Goal: Communication & Community: Ask a question

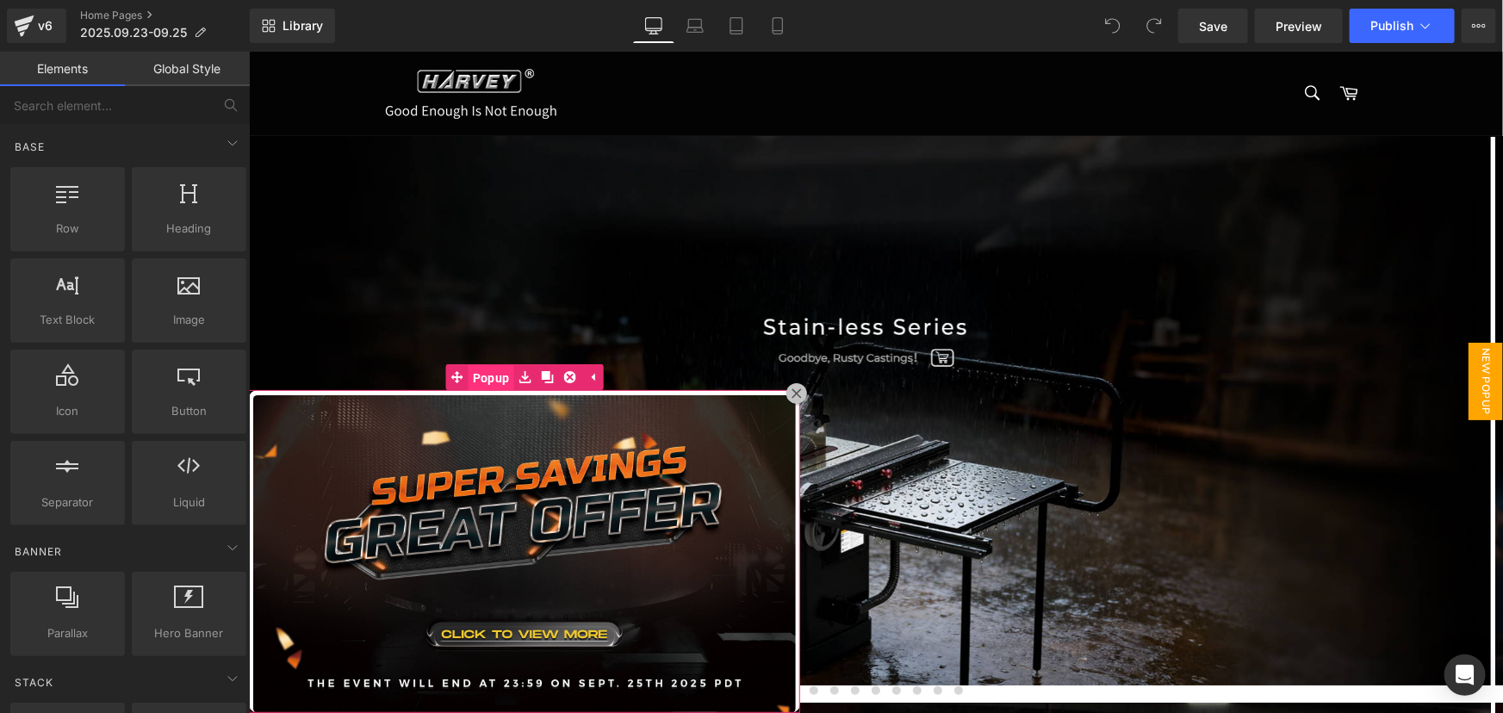
click at [482, 380] on span "Popup" at bounding box center [491, 377] width 46 height 26
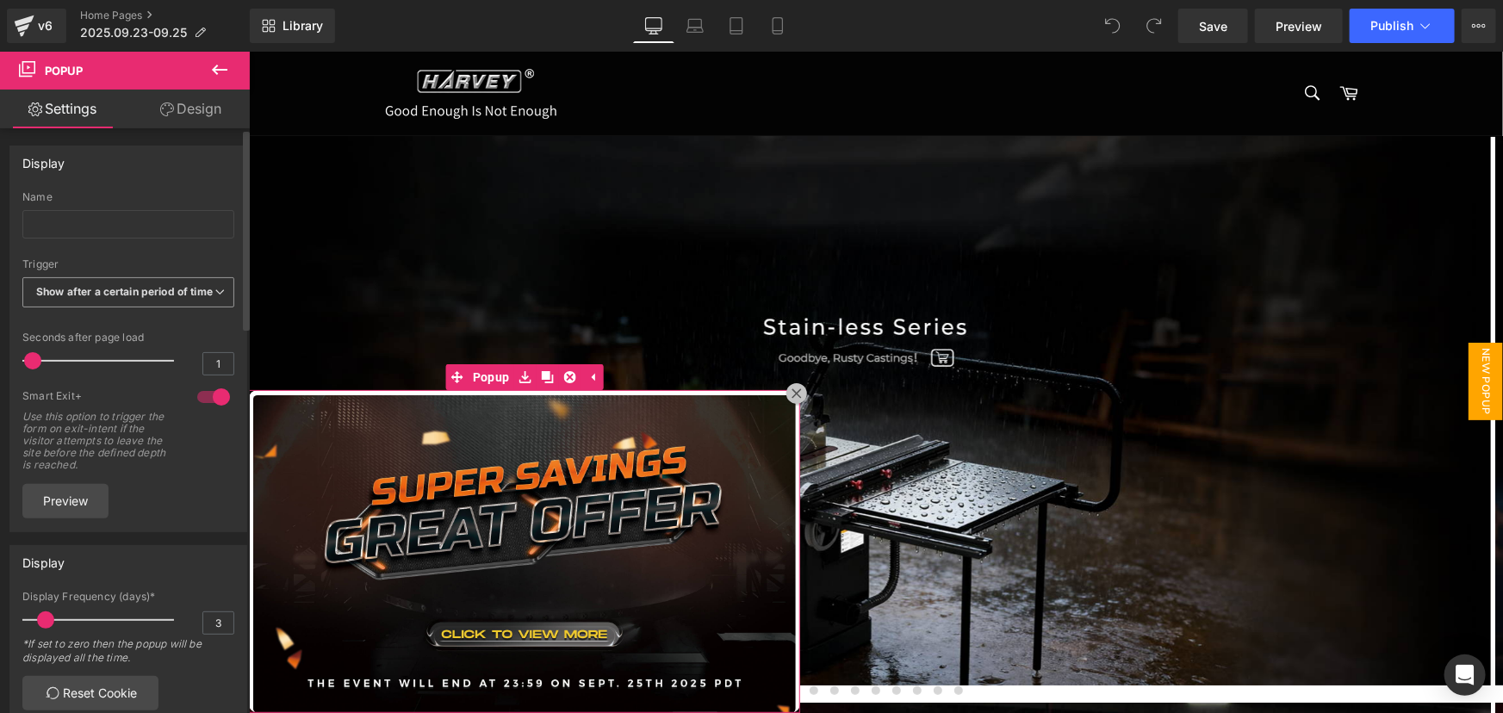
click at [153, 301] on span "Show after a certain period of time" at bounding box center [128, 292] width 212 height 30
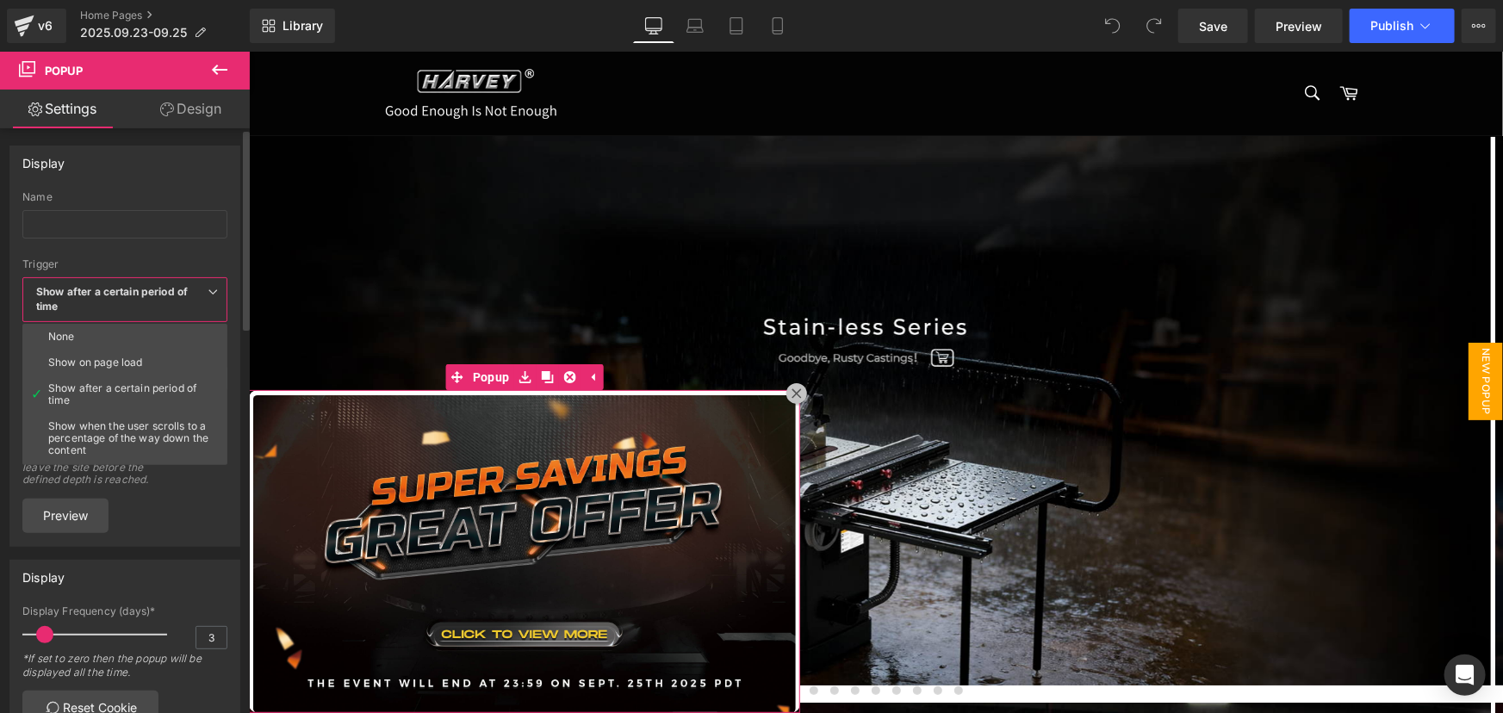
click at [153, 301] on span "Show after a certain period of time" at bounding box center [124, 299] width 205 height 45
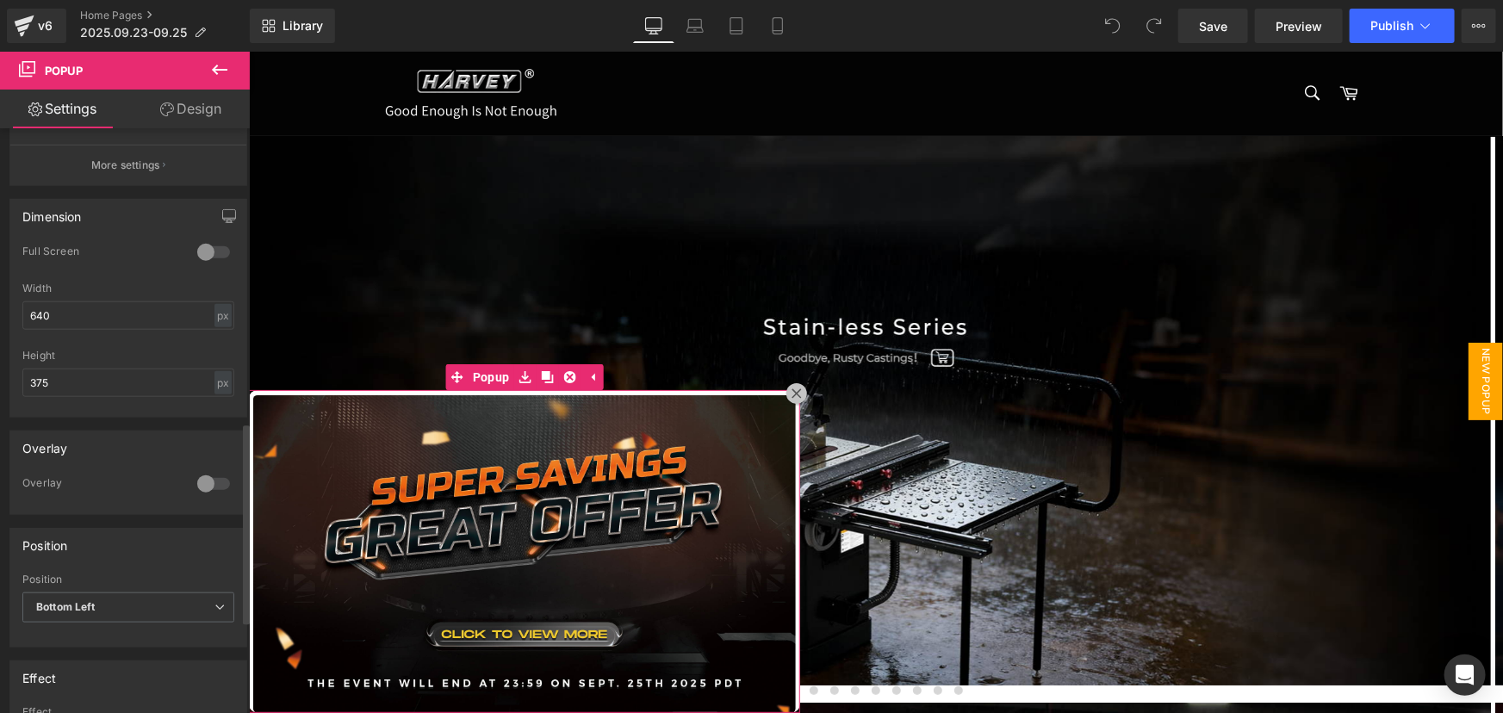
scroll to position [862, 0]
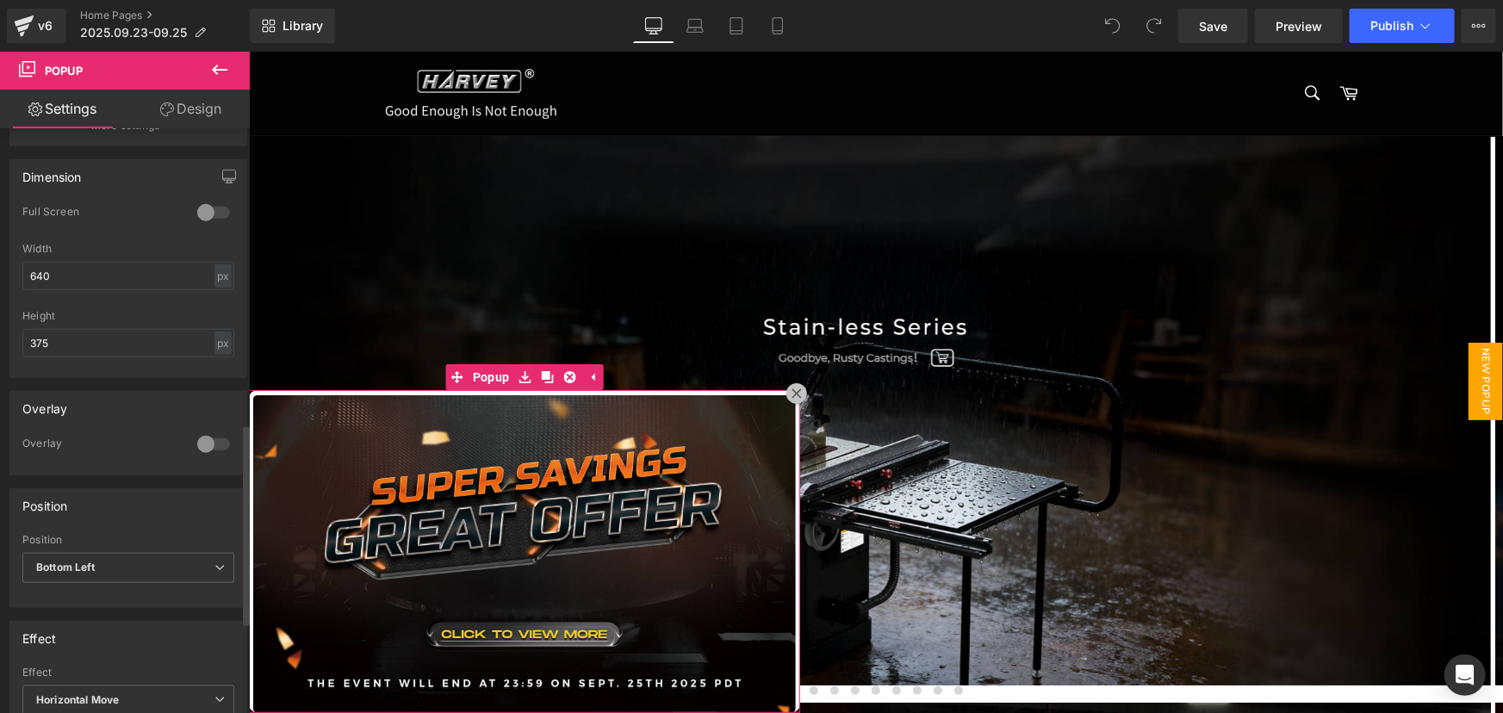
drag, startPoint x: 84, startPoint y: 419, endPoint x: 26, endPoint y: 420, distance: 58.6
click at [26, 420] on div "Overlay" at bounding box center [128, 408] width 236 height 33
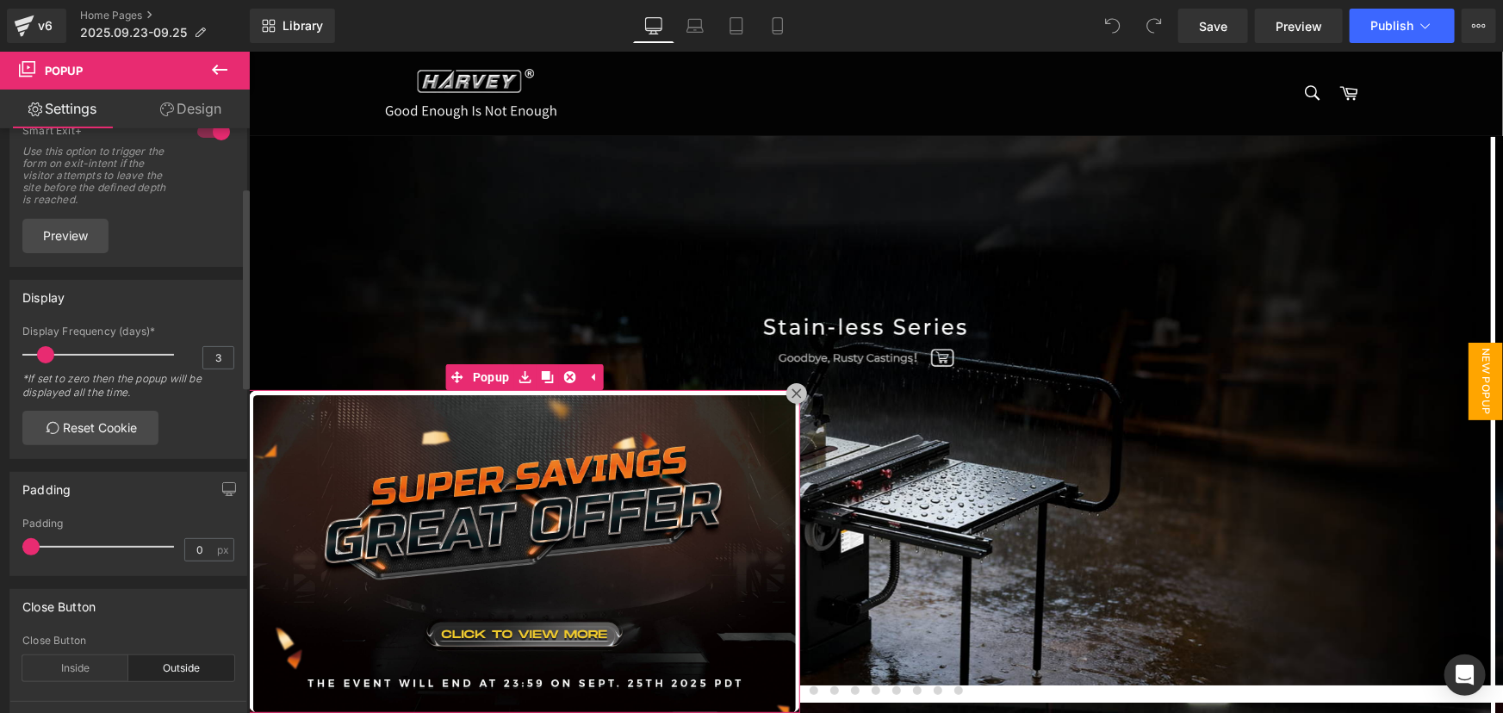
scroll to position [0, 0]
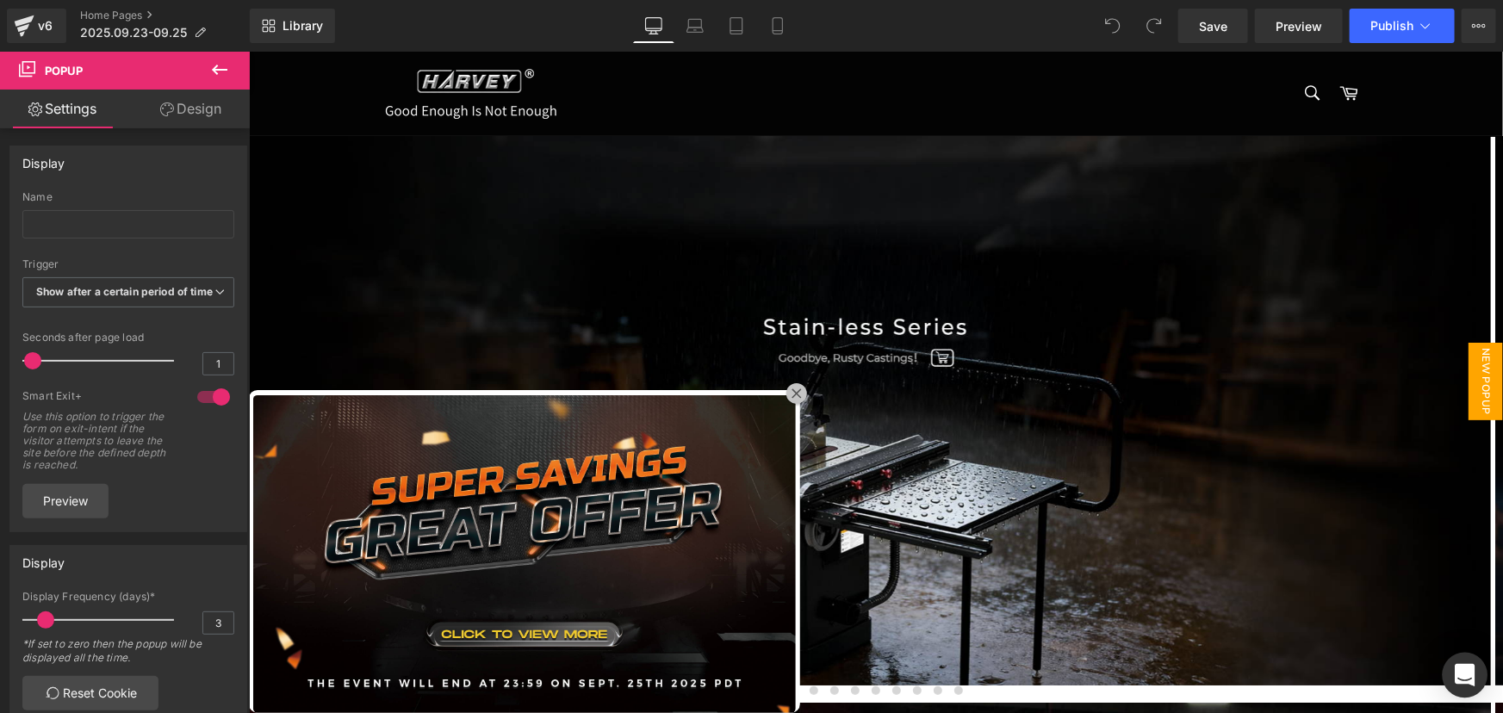
click at [1456, 663] on div "Open Intercom Messenger" at bounding box center [1466, 676] width 46 height 46
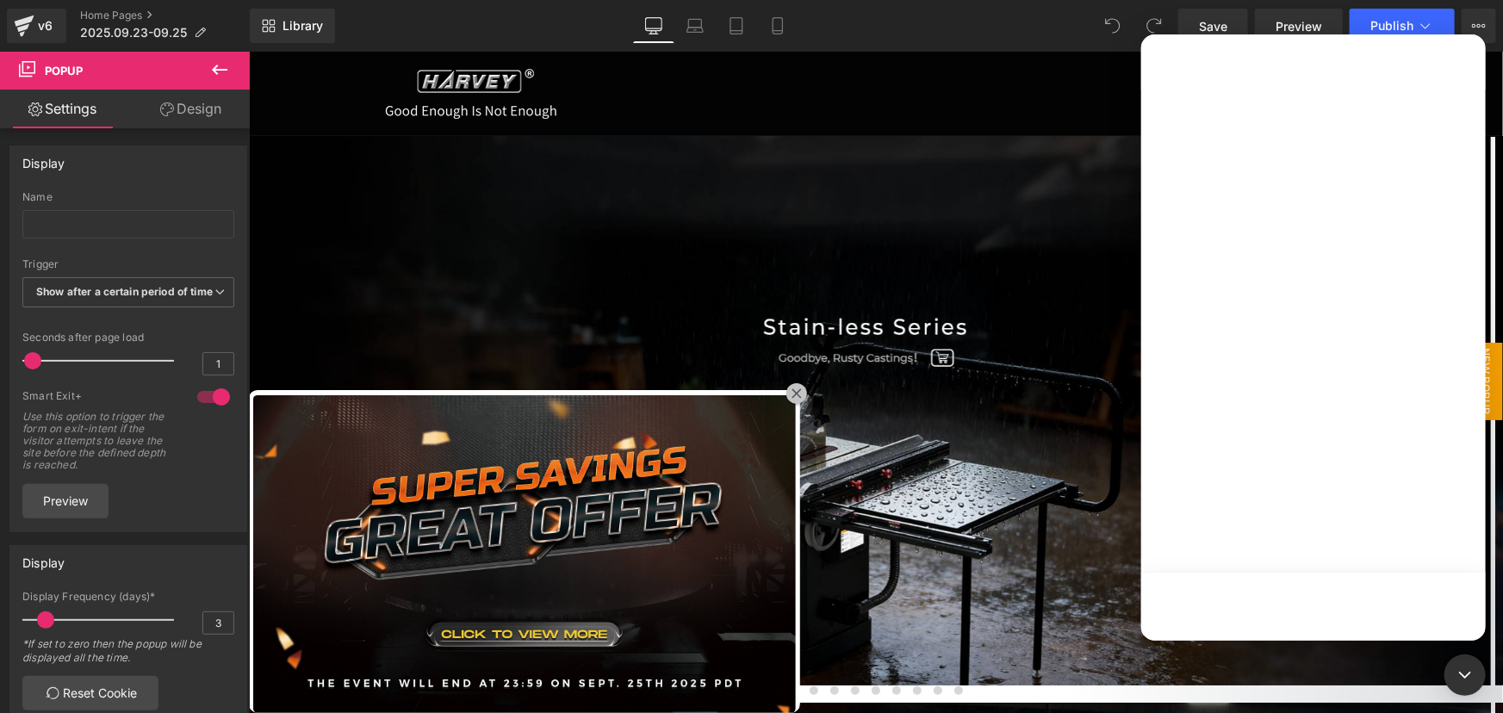
click at [567, 632] on div at bounding box center [751, 331] width 1503 height 662
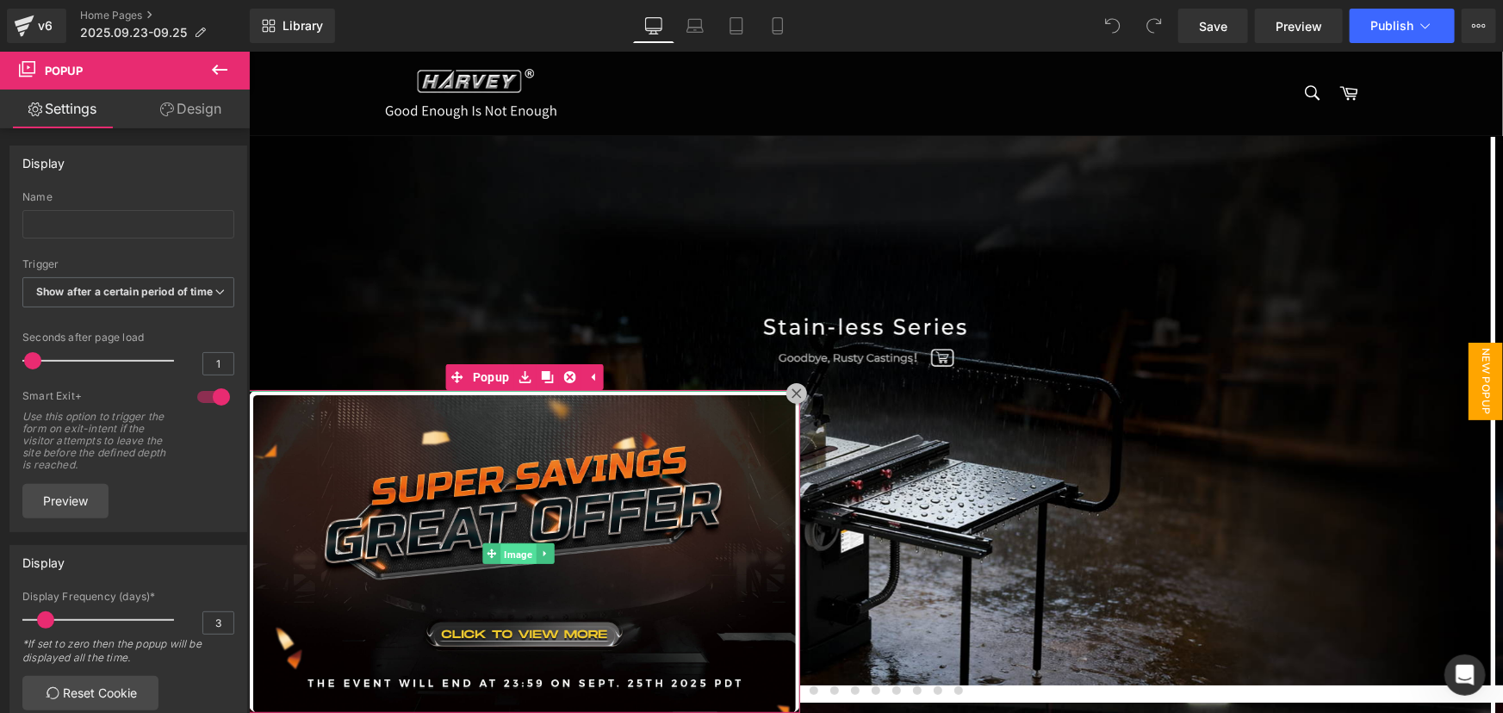
click at [513, 554] on span "Image" at bounding box center [517, 554] width 35 height 21
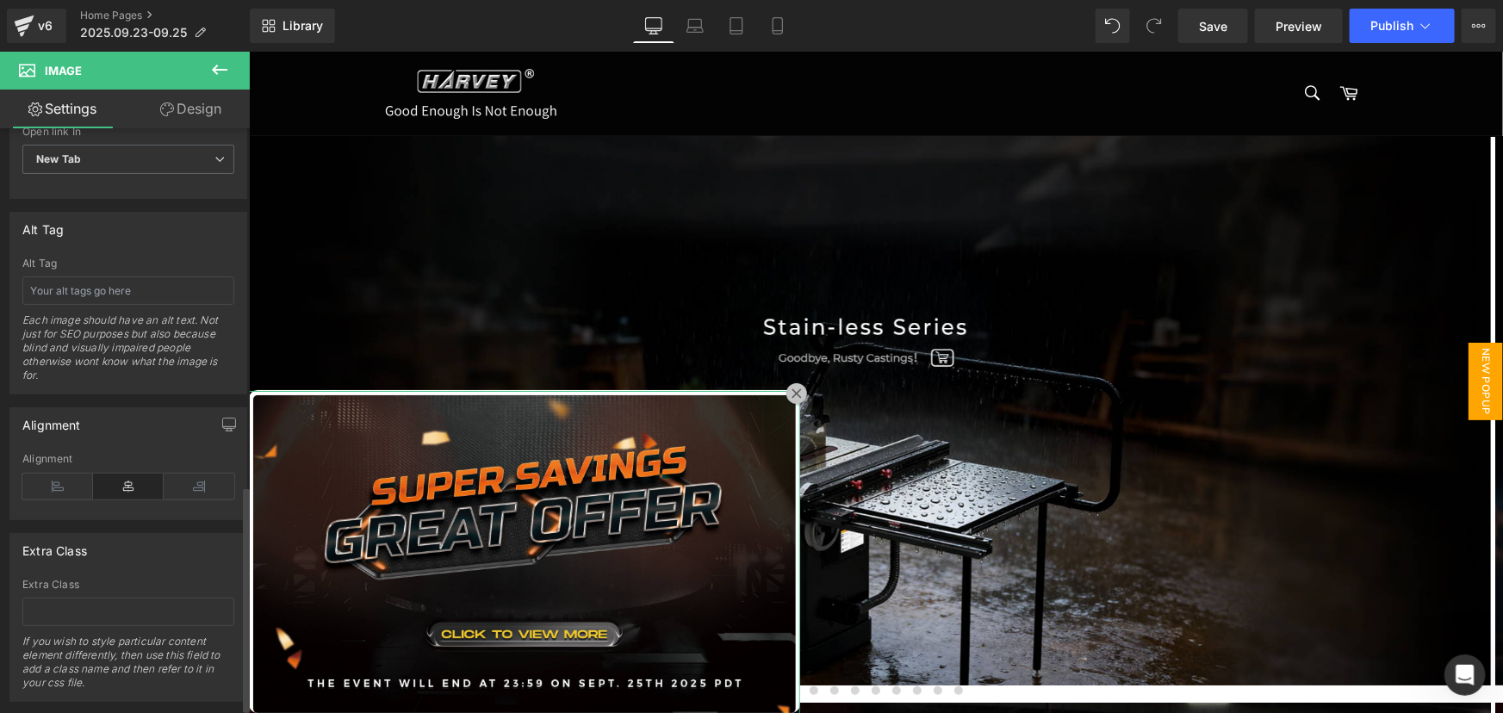
scroll to position [939, 0]
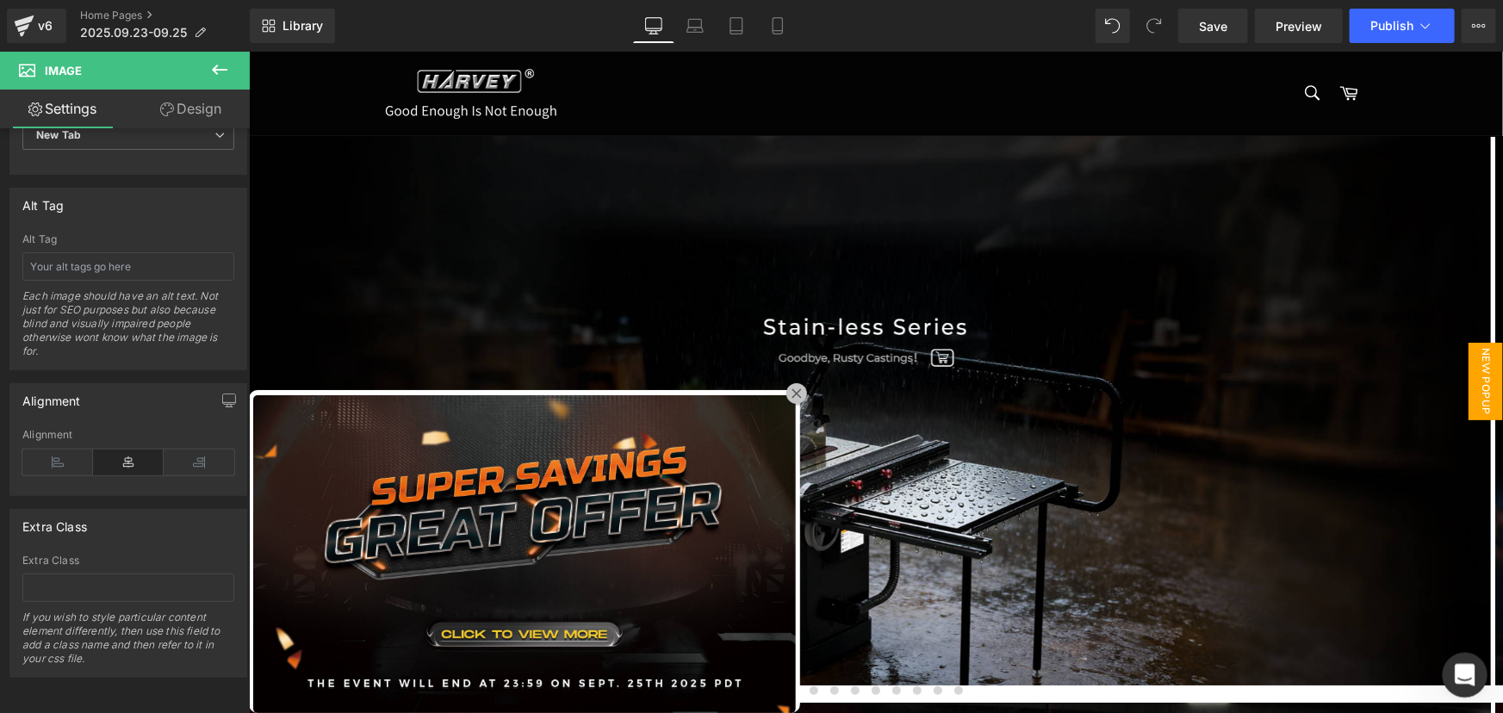
click at [1471, 670] on icon "打开 Intercom Messenger" at bounding box center [1463, 673] width 28 height 28
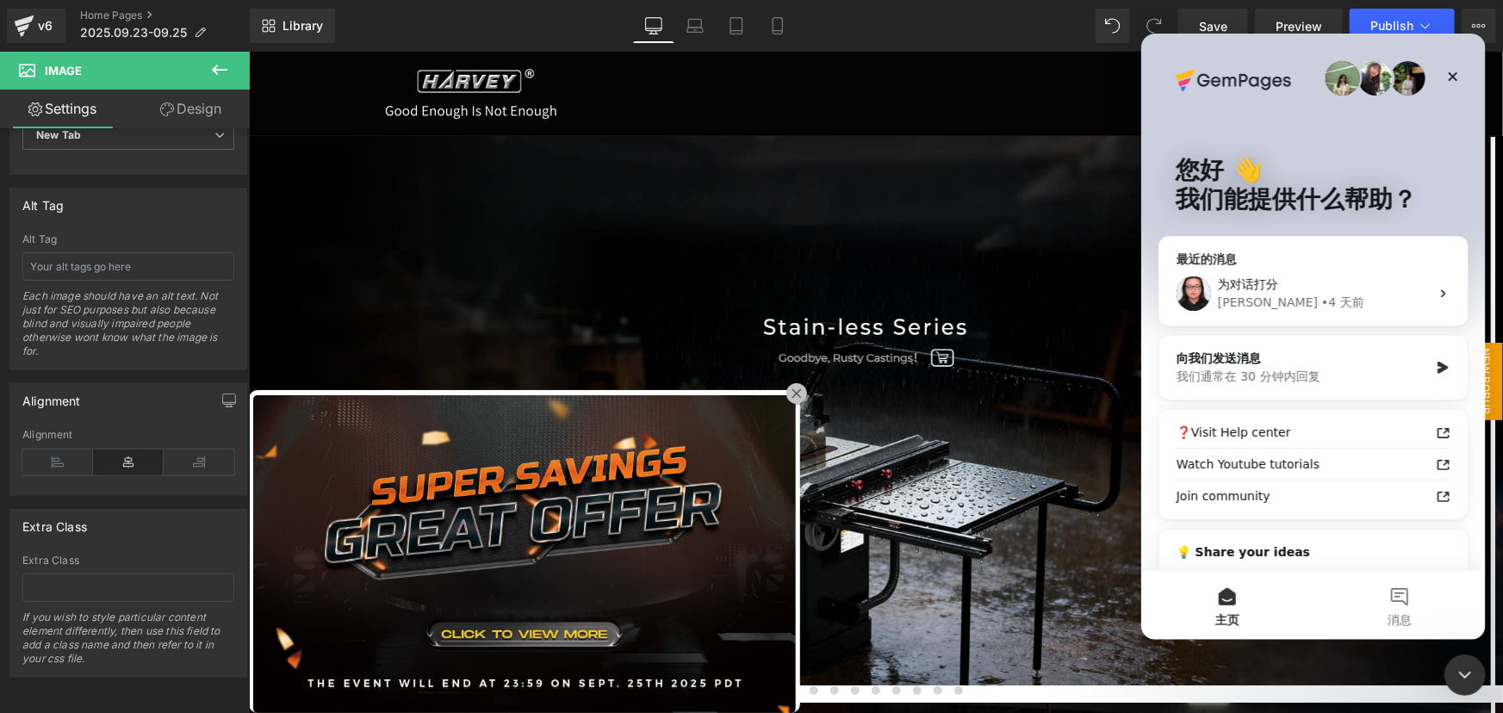
scroll to position [0, 0]
click at [1401, 364] on div "向我们发送消息" at bounding box center [1302, 358] width 252 height 18
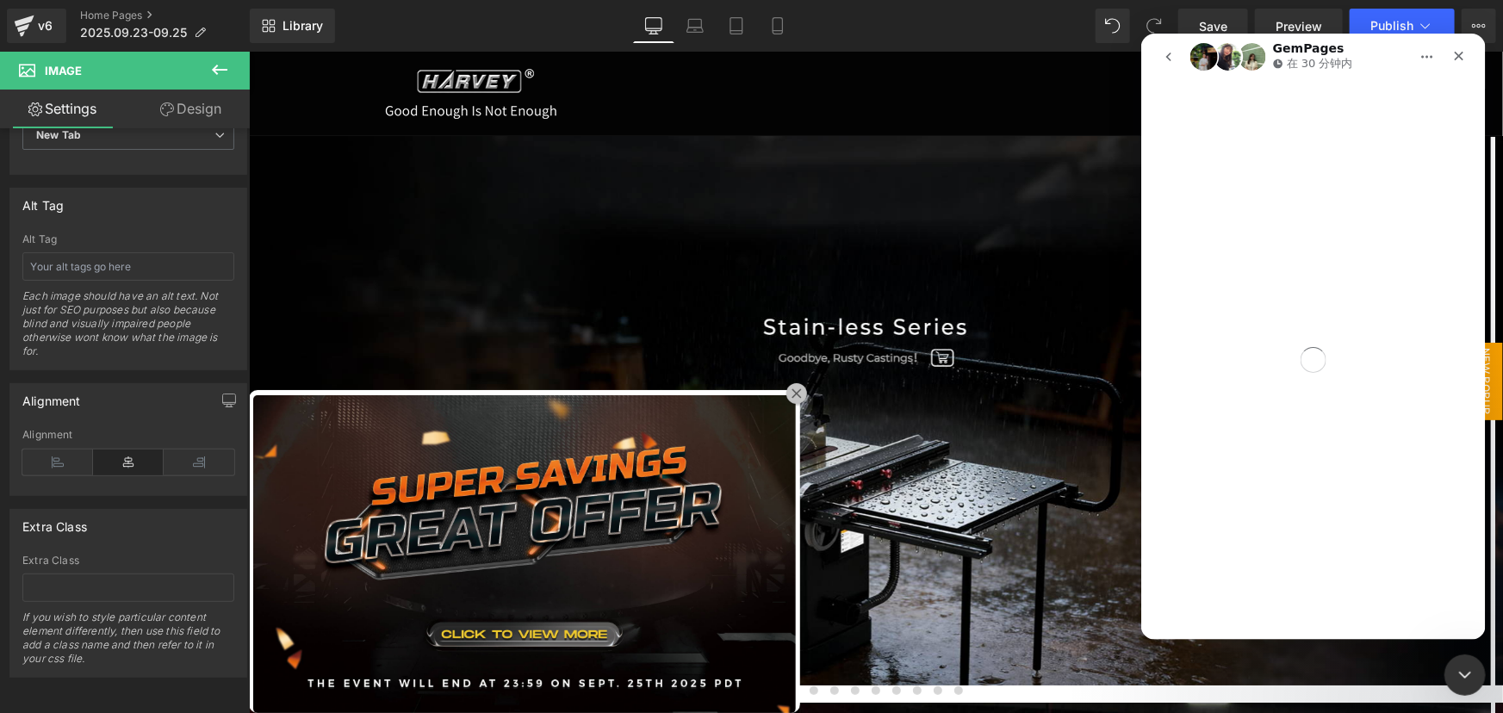
click at [531, 390] on div at bounding box center [751, 331] width 1503 height 662
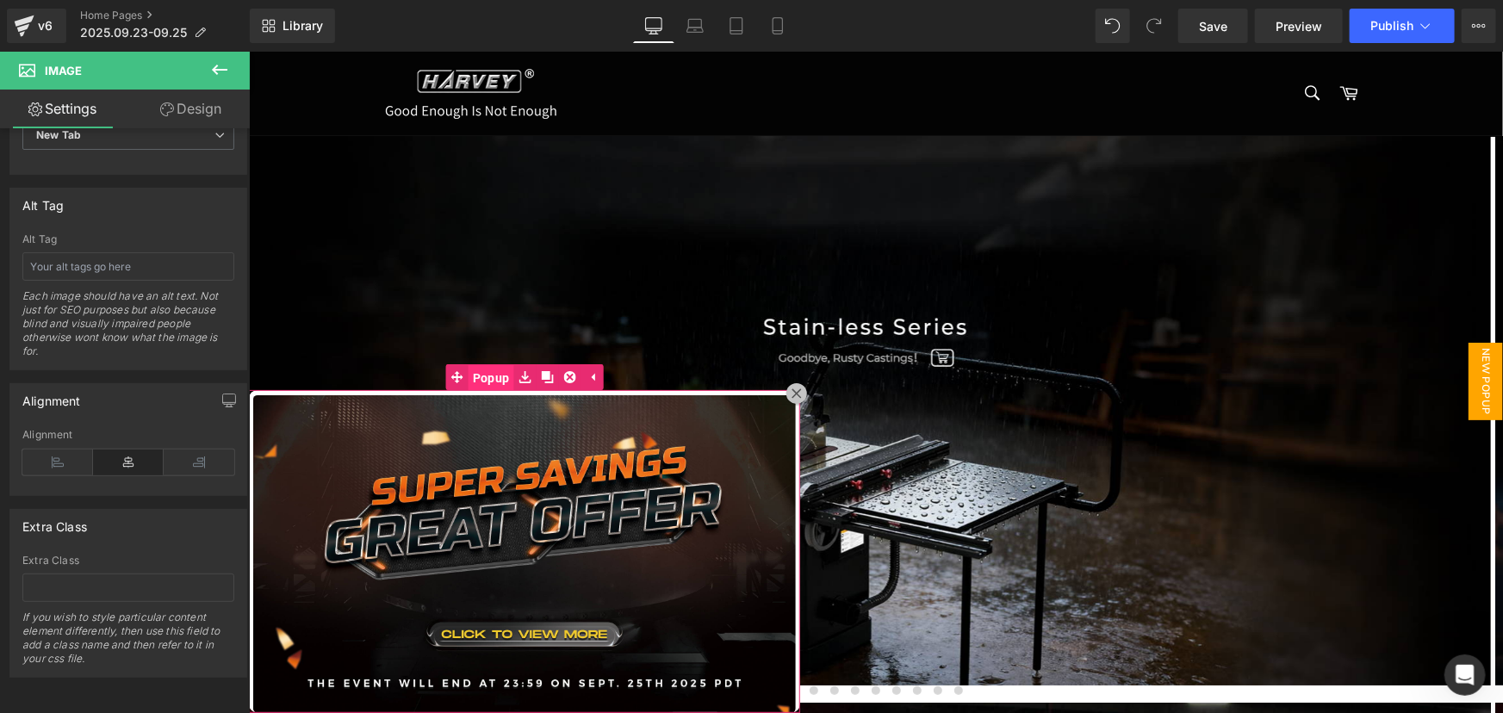
click at [492, 379] on span "Popup" at bounding box center [491, 377] width 46 height 26
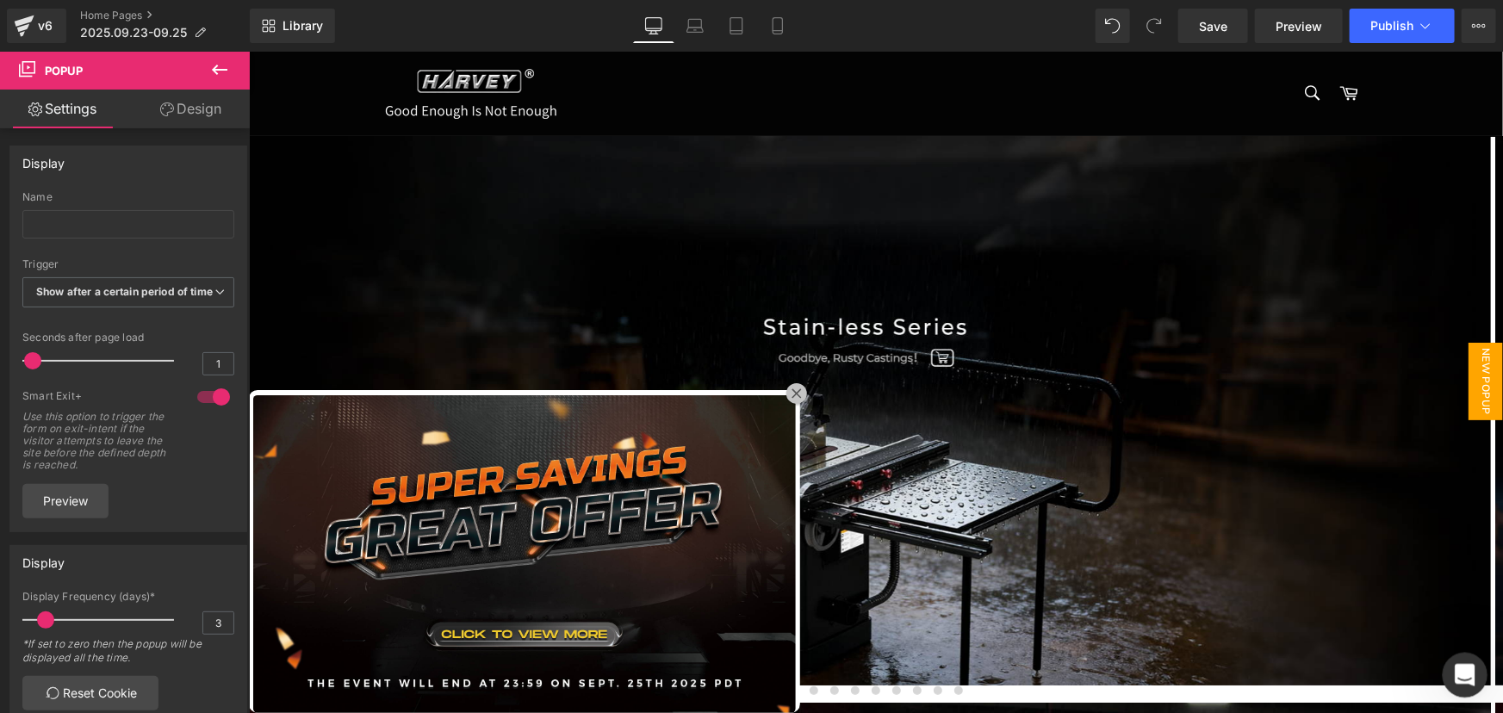
click at [1460, 669] on icon "打开 Intercom Messenger" at bounding box center [1463, 673] width 28 height 28
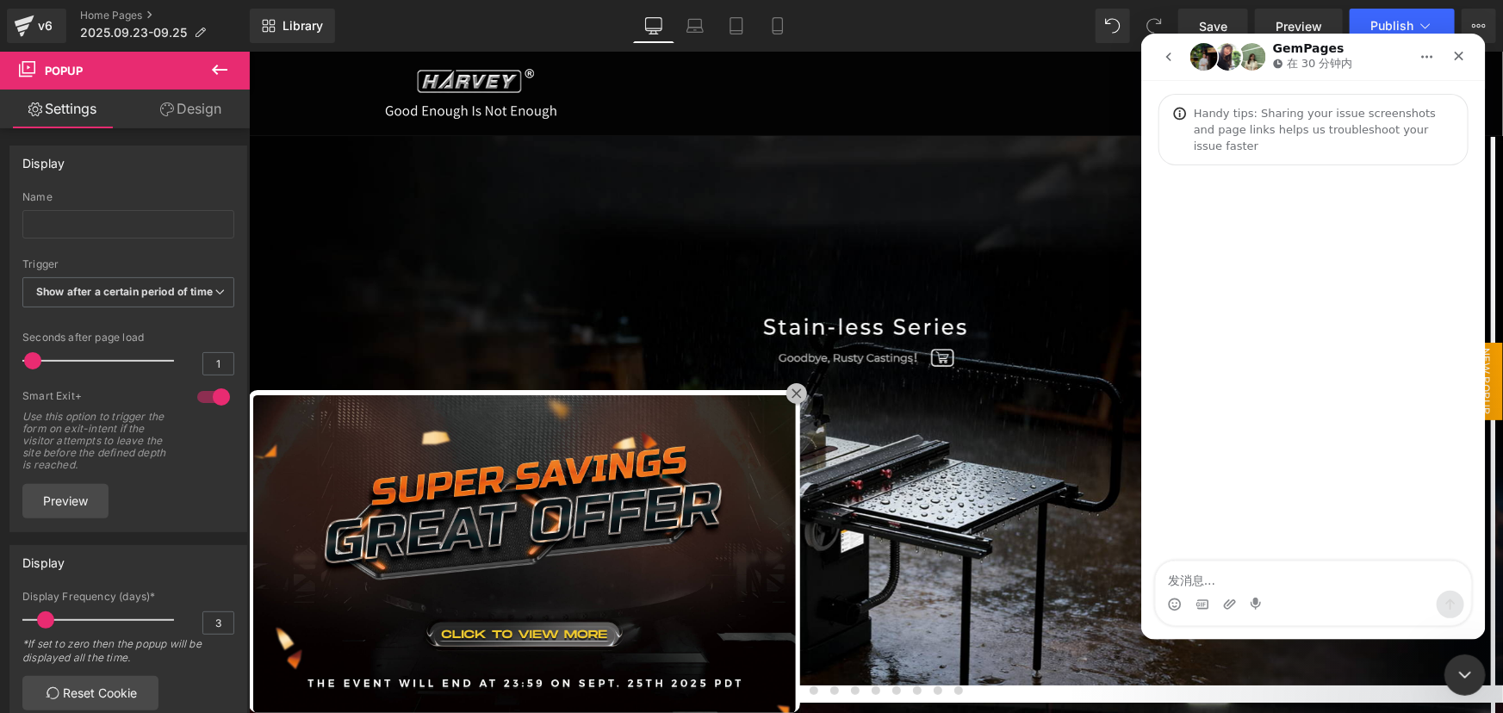
click at [1236, 585] on textarea "发消息..." at bounding box center [1312, 575] width 315 height 29
click at [1223, 582] on textarea "Hi there, I would like to know if the" at bounding box center [1312, 575] width 315 height 29
click at [1218, 579] on textarea "Hi there, I would like to know if the" at bounding box center [1312, 575] width 315 height 29
drag, startPoint x: 1286, startPoint y: 585, endPoint x: 1335, endPoint y: 584, distance: 48.3
click at [1335, 584] on textarea "Hi there, we add a popup on the homepage, I would like to know if the" at bounding box center [1312, 567] width 315 height 47
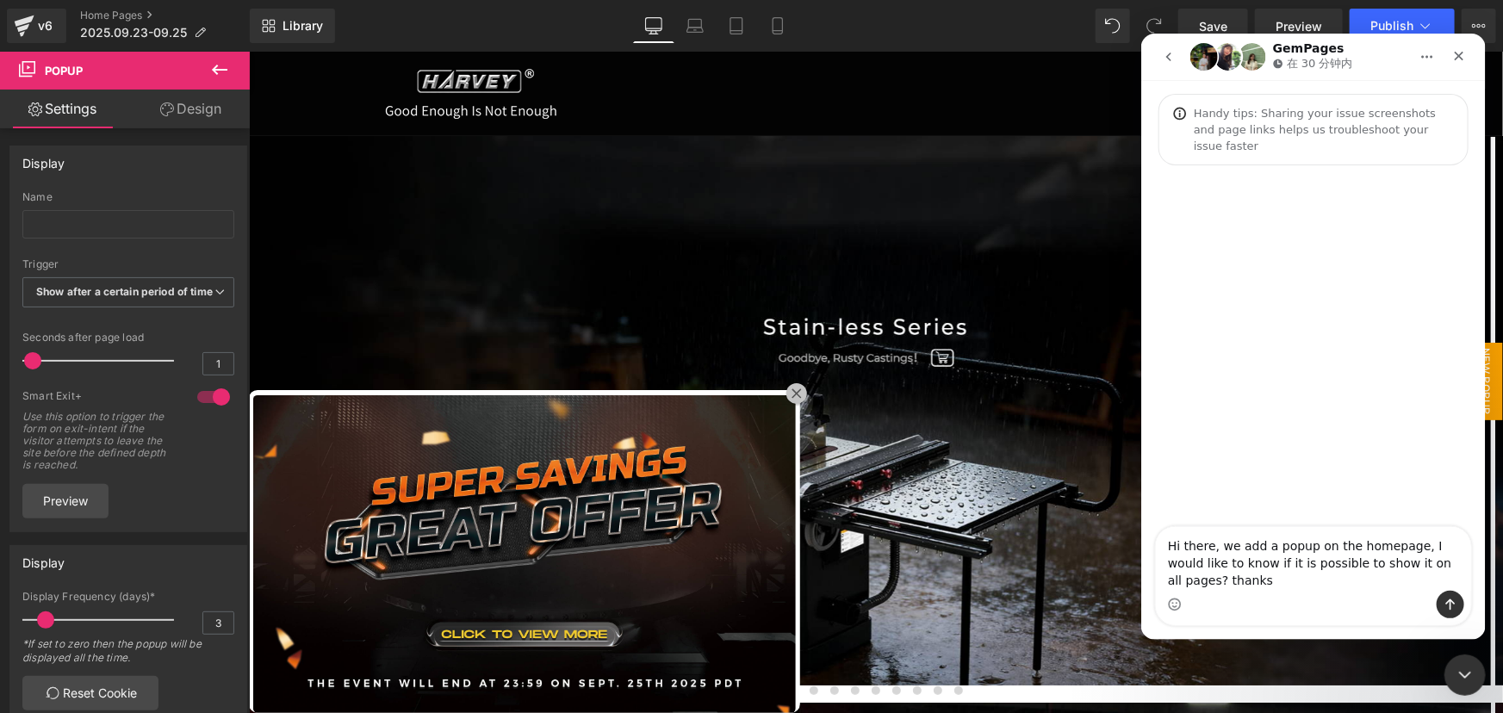
click at [1198, 580] on textarea "Hi there, we add a popup on the homepage, I would like to know if it is possibl…" at bounding box center [1312, 558] width 315 height 64
drag, startPoint x: 1201, startPoint y: 581, endPoint x: 1314, endPoint y: 582, distance: 112.9
click at [1314, 582] on textarea "Hi there, we add a popup on the homepage, I would like to know if it is possibl…" at bounding box center [1312, 558] width 315 height 64
click at [1319, 578] on textarea "Hi there, we add a popup on the homepage, I would like to know if it is possibl…" at bounding box center [1312, 558] width 315 height 64
type textarea "Hi there, we add a popup on the homepage, I would like to know if it is possibl…"
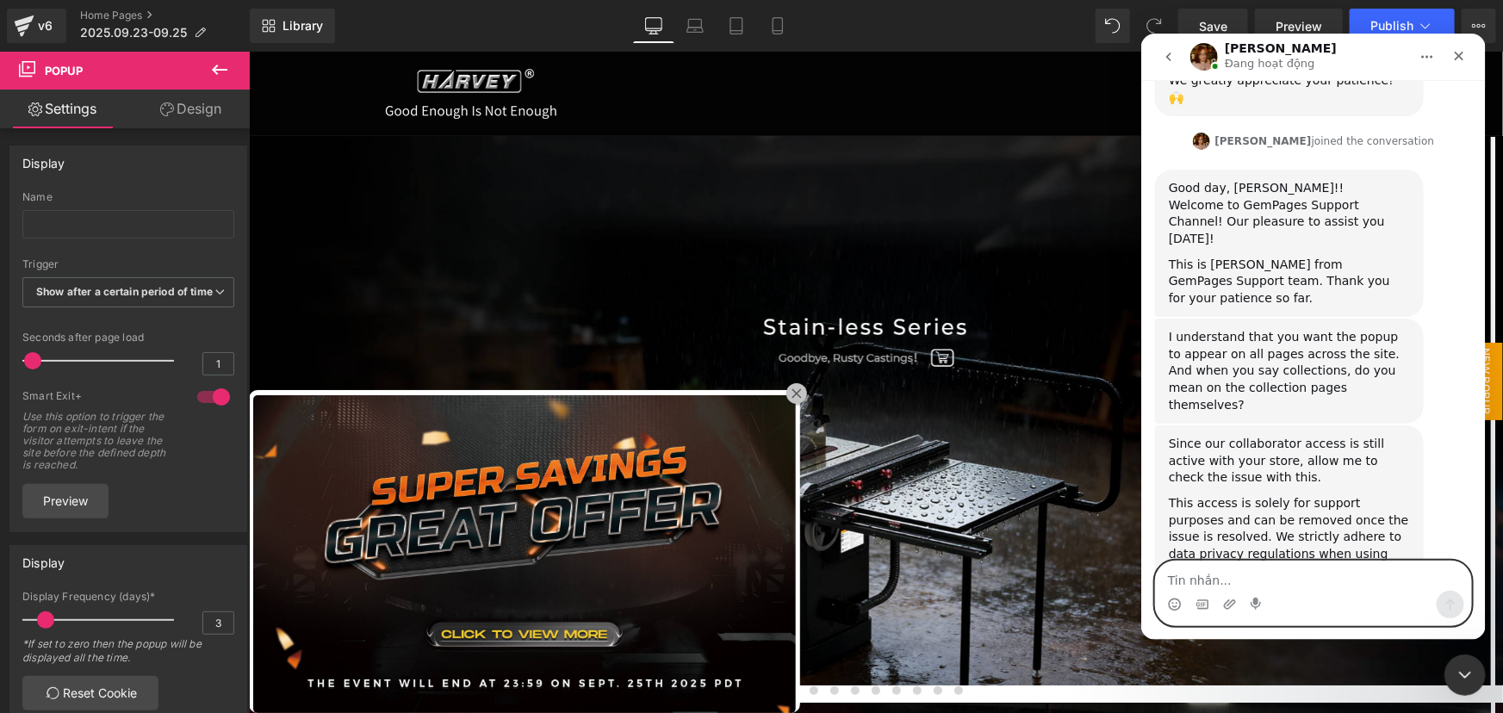
scroll to position [333, 0]
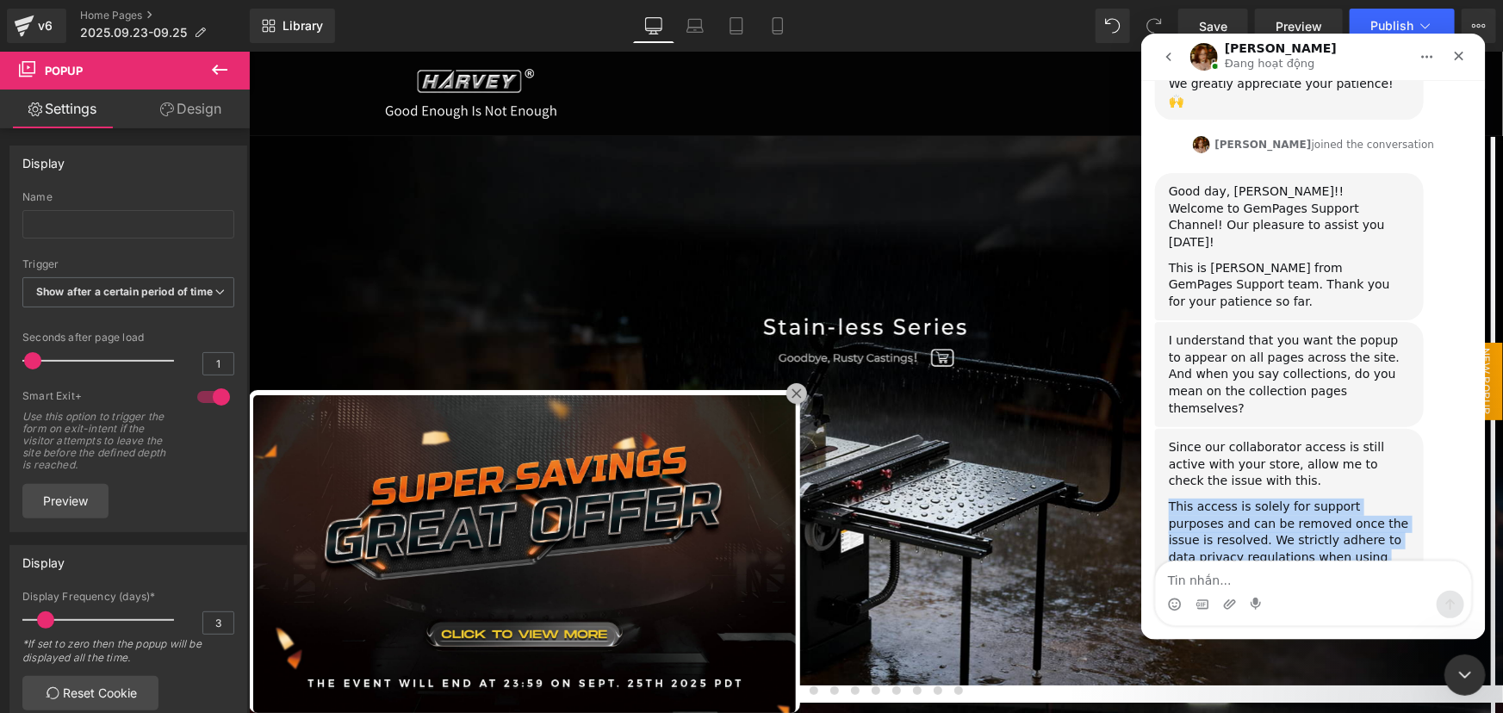
drag, startPoint x: 1170, startPoint y: 420, endPoint x: 1382, endPoint y: 505, distance: 228.1
click at [1382, 505] on div "​﻿This access is solely for support purposes and can be removed once the issue …" at bounding box center [1288, 549] width 241 height 102
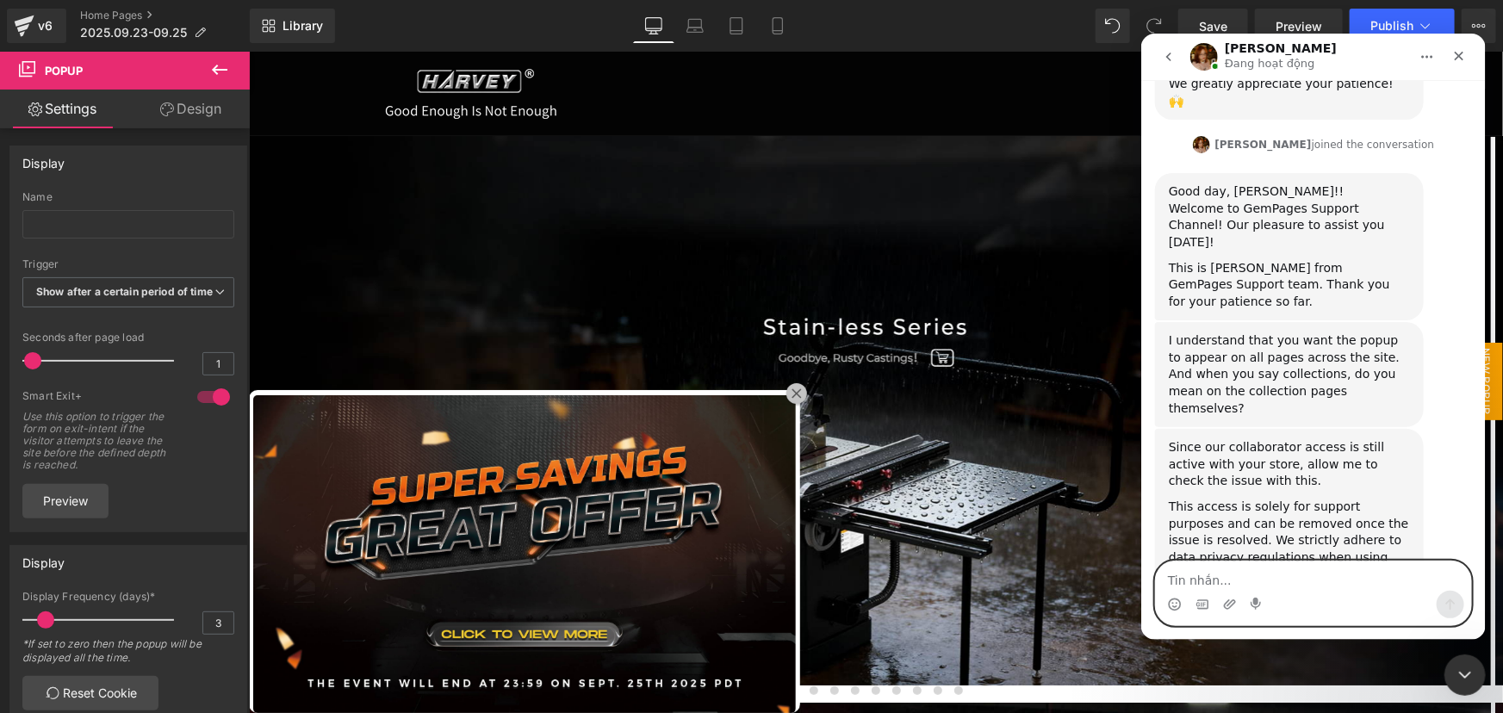
click at [1282, 577] on textarea "Tin nhắn..." at bounding box center [1312, 575] width 315 height 29
click at [1243, 587] on textarea "Tin nhắn..." at bounding box center [1312, 575] width 315 height 29
type textarea "yes, the collection pages"
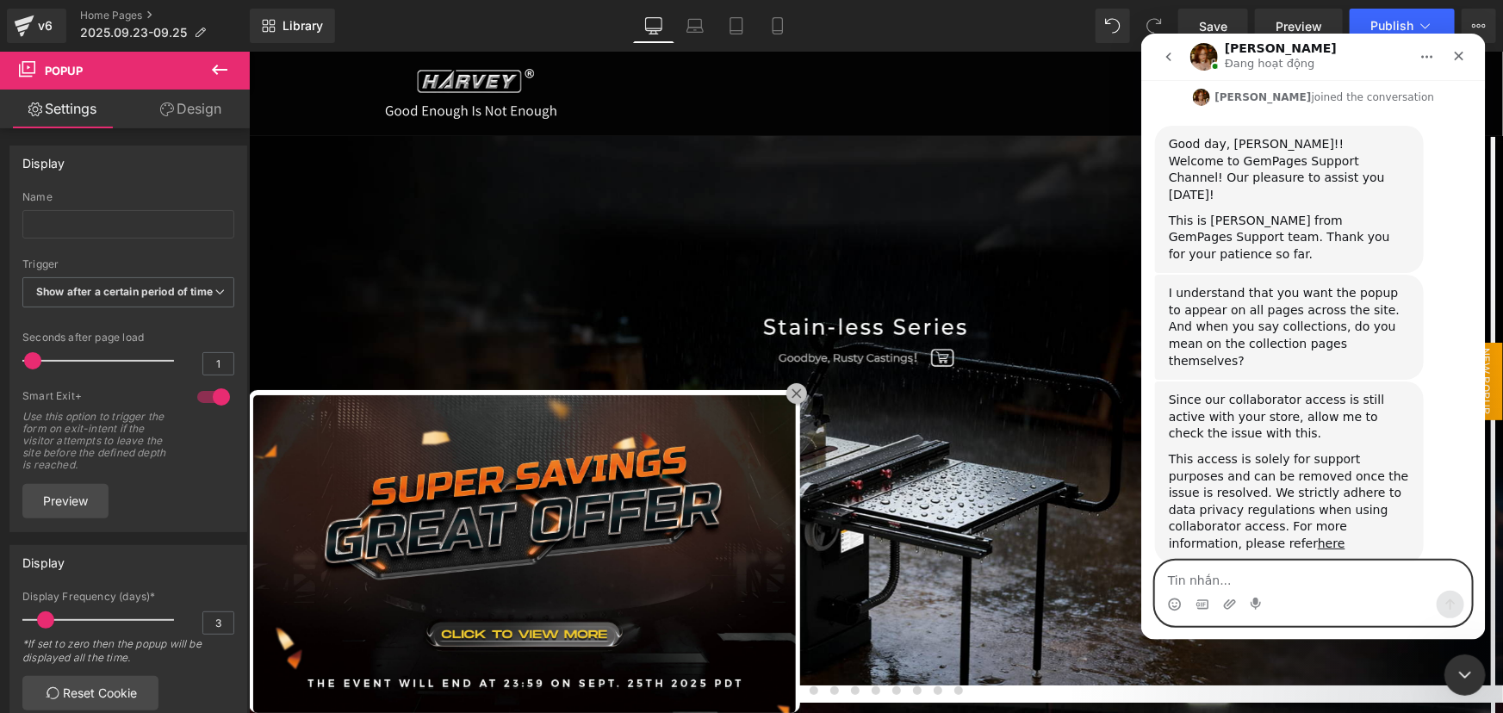
scroll to position [383, 0]
type textarea "as well"
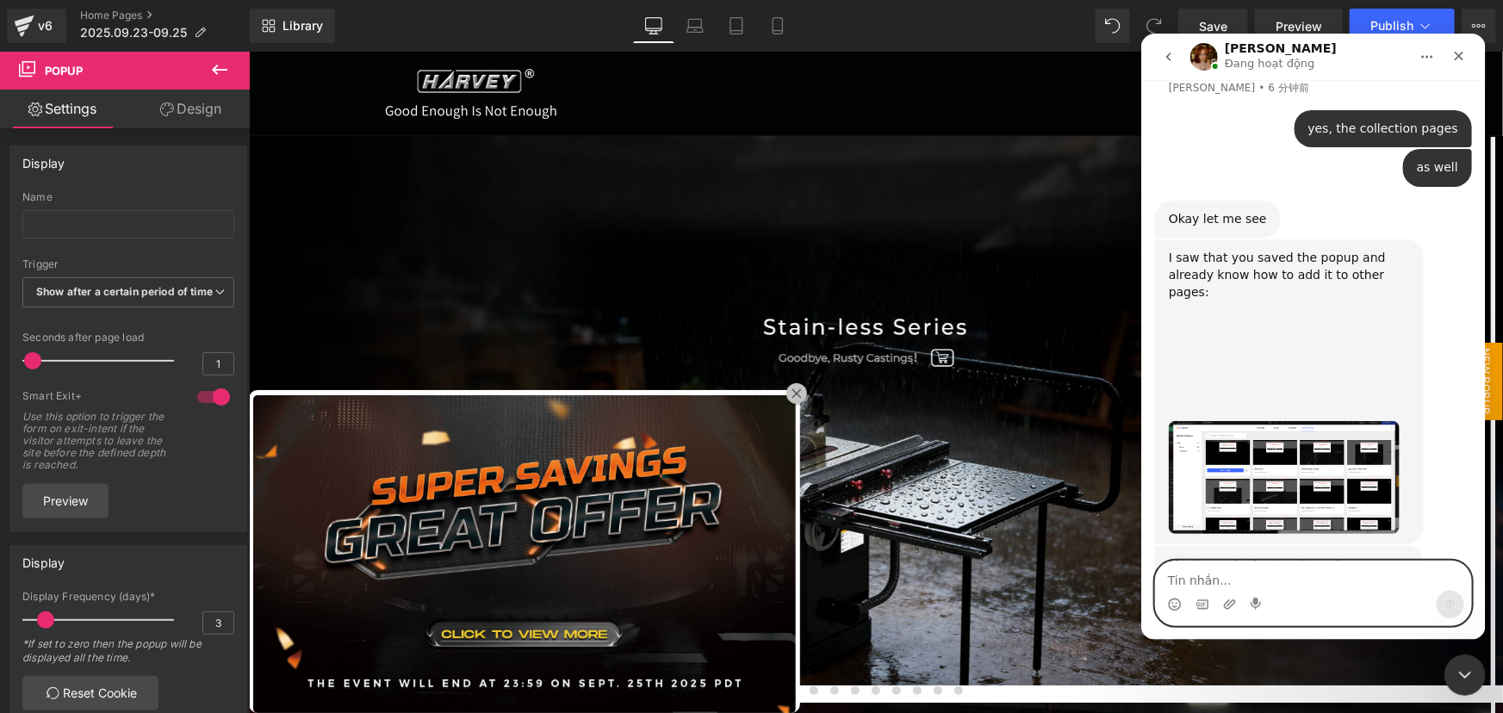
scroll to position [931, 0]
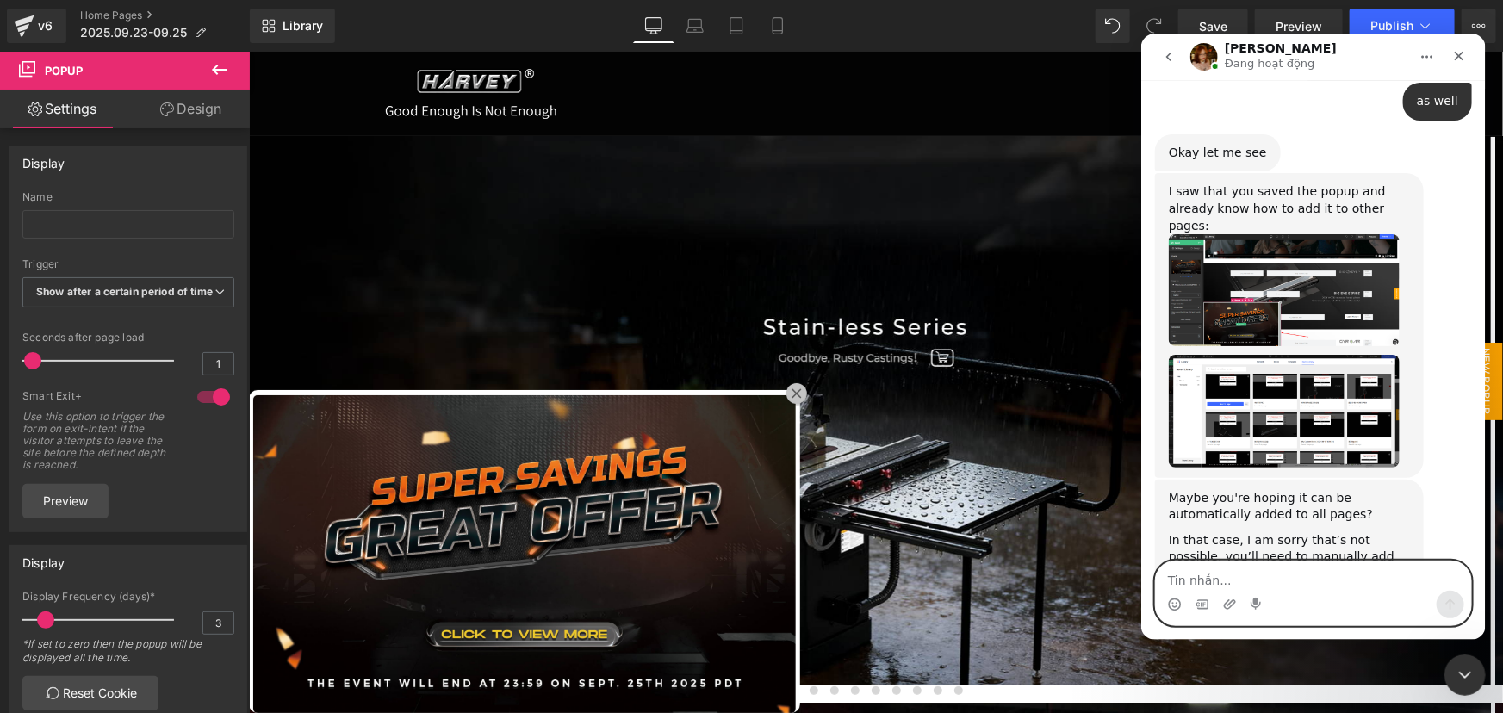
click at [1281, 577] on textarea "Tin nhắn..." at bounding box center [1312, 575] width 315 height 29
type textarea "yes"
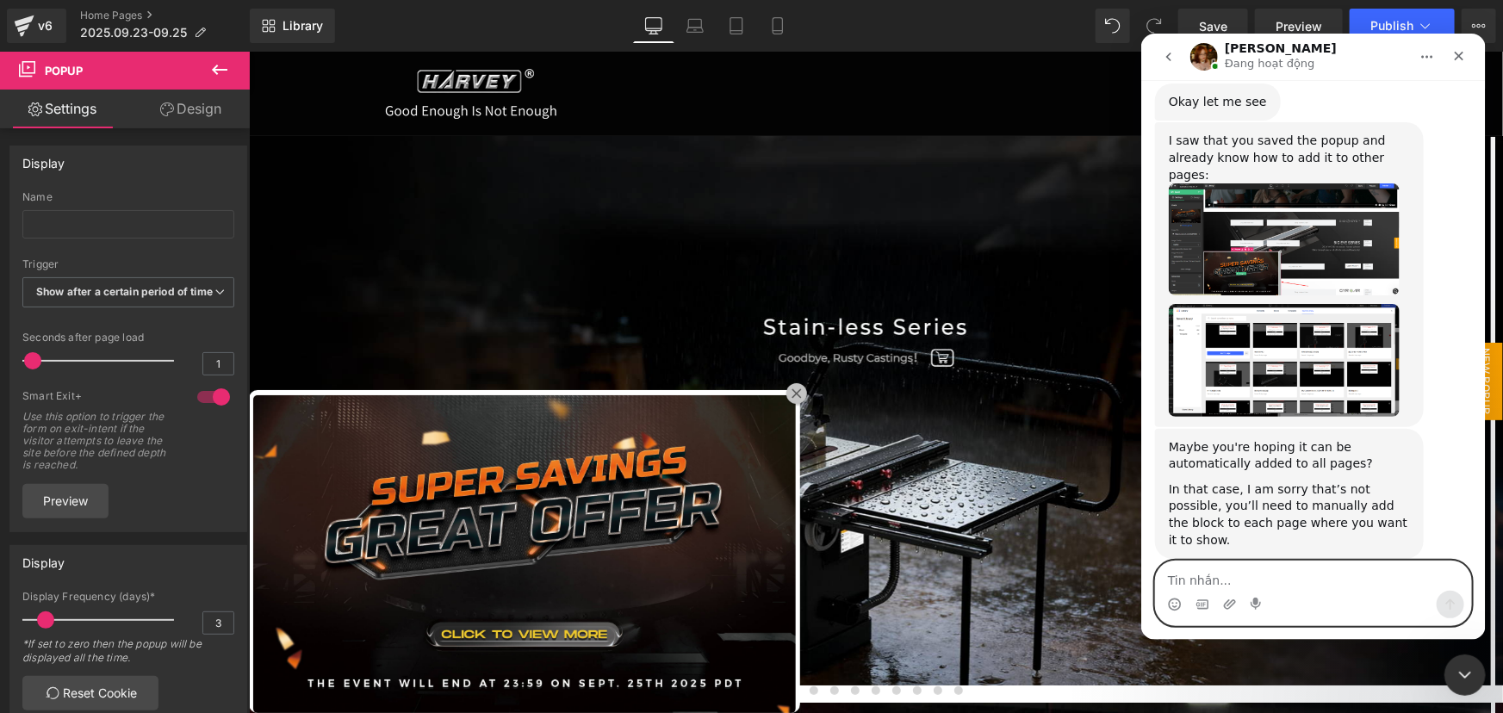
click at [1285, 573] on textarea "Tin nhắn..." at bounding box center [1312, 575] width 315 height 29
type textarea "ok, got it. thank you"
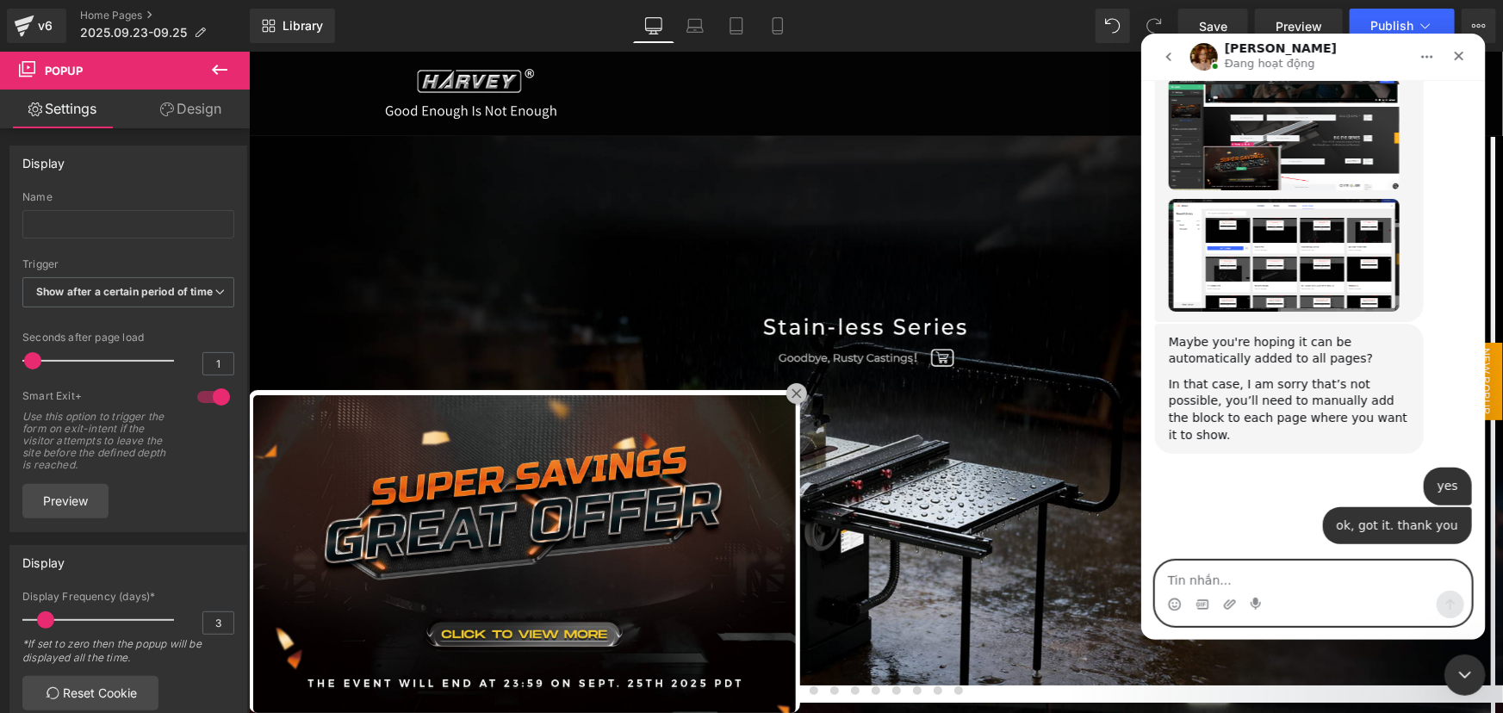
scroll to position [1129, 0]
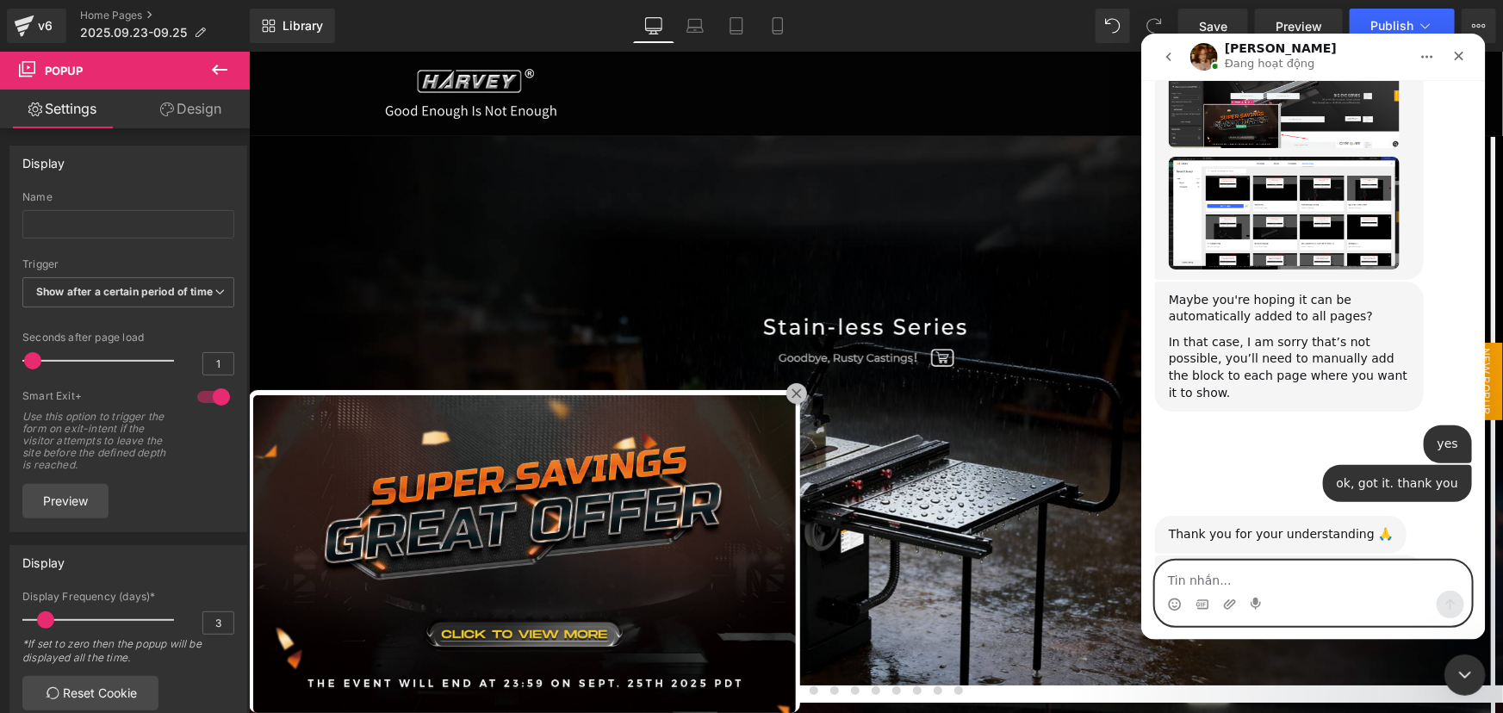
click at [1243, 581] on textarea "Tin nhắn..." at bounding box center [1312, 575] width 315 height 29
type textarea "no, that's all"
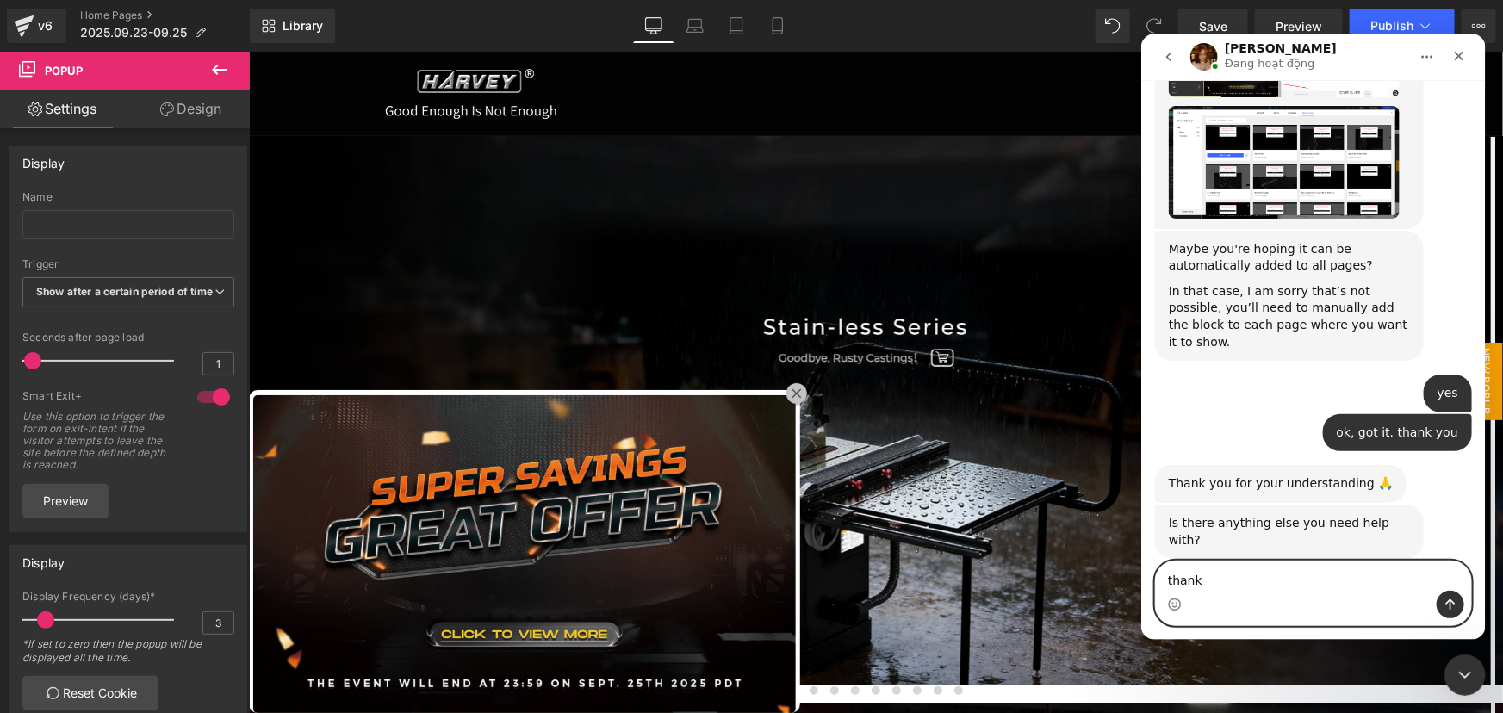
type textarea "thanks"
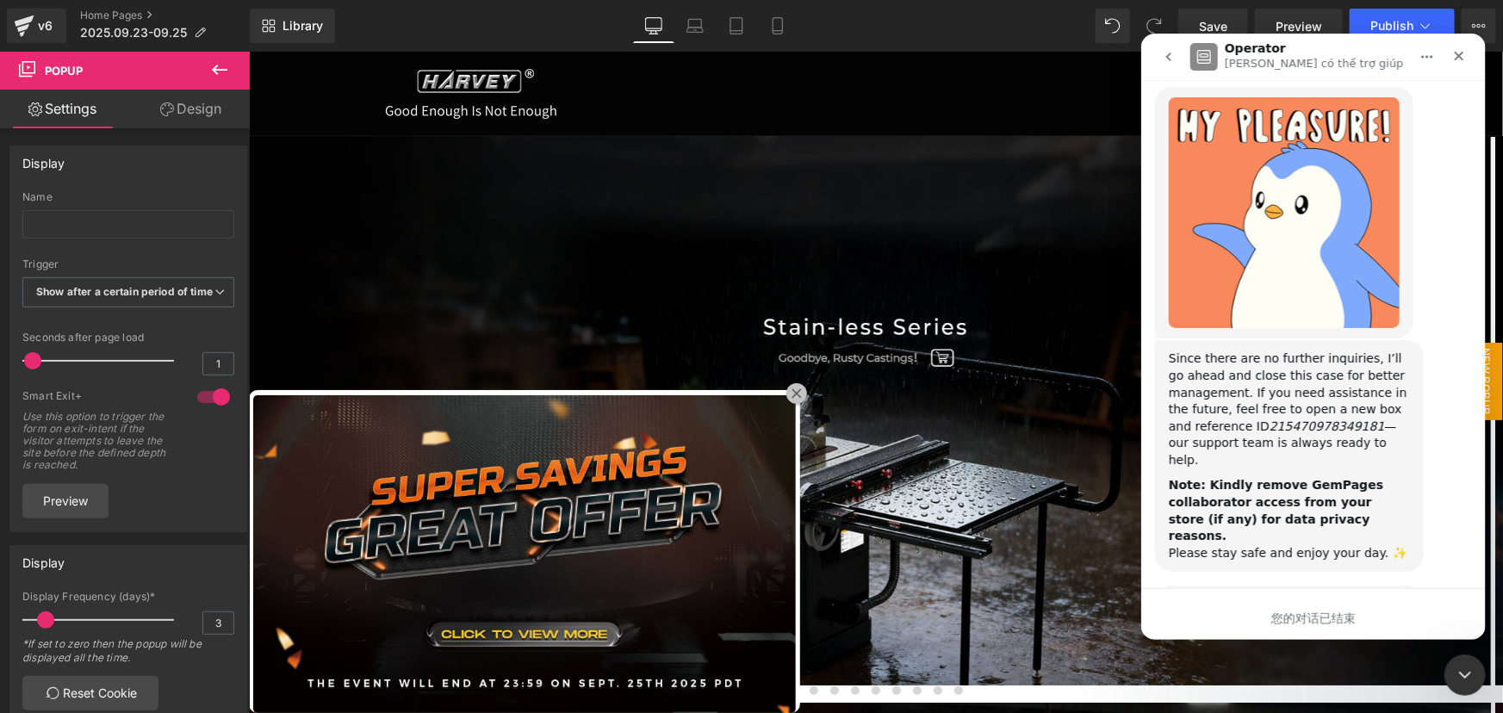
scroll to position [1776, 0]
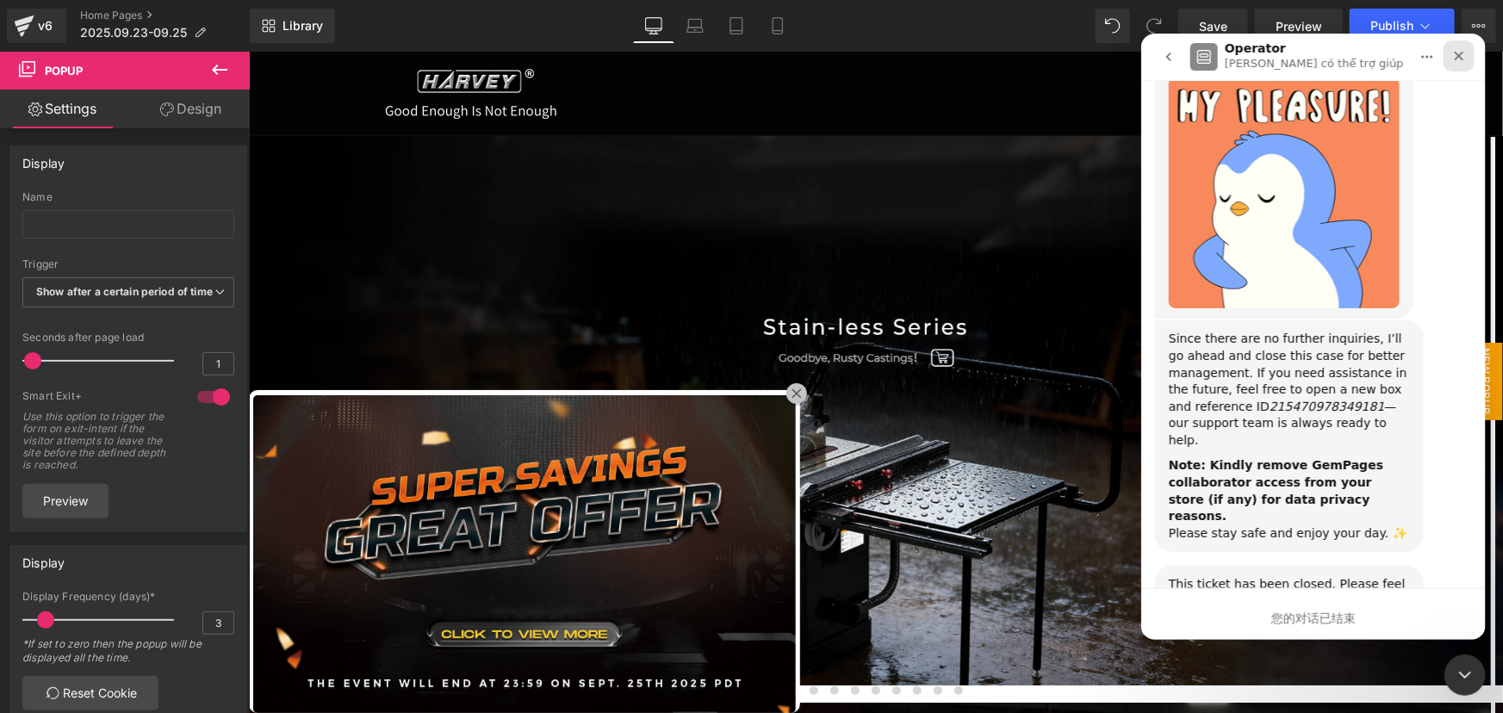
click at [1456, 54] on icon "关闭" at bounding box center [1459, 55] width 14 height 14
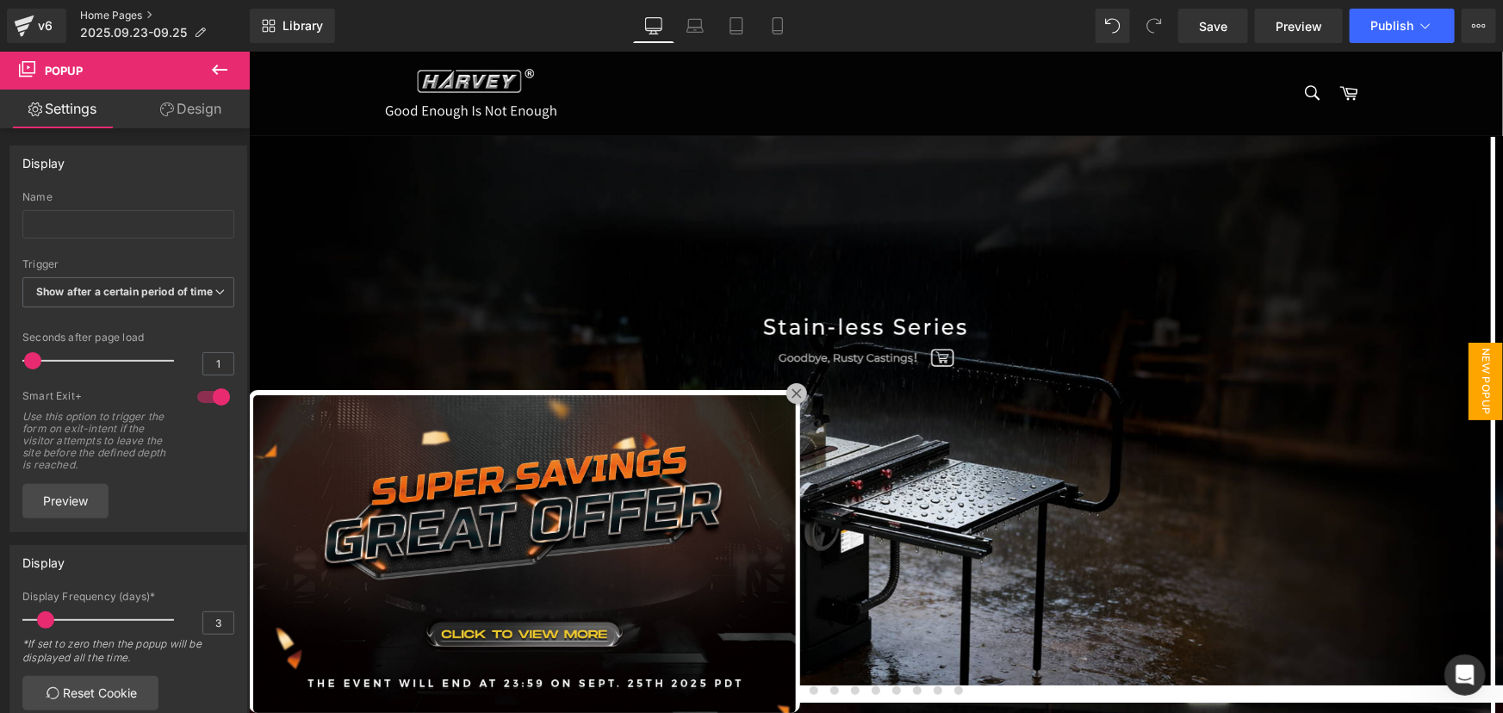
click at [121, 12] on link "Home Pages" at bounding box center [165, 16] width 170 height 14
